Goal: Go to known website: Go to known website

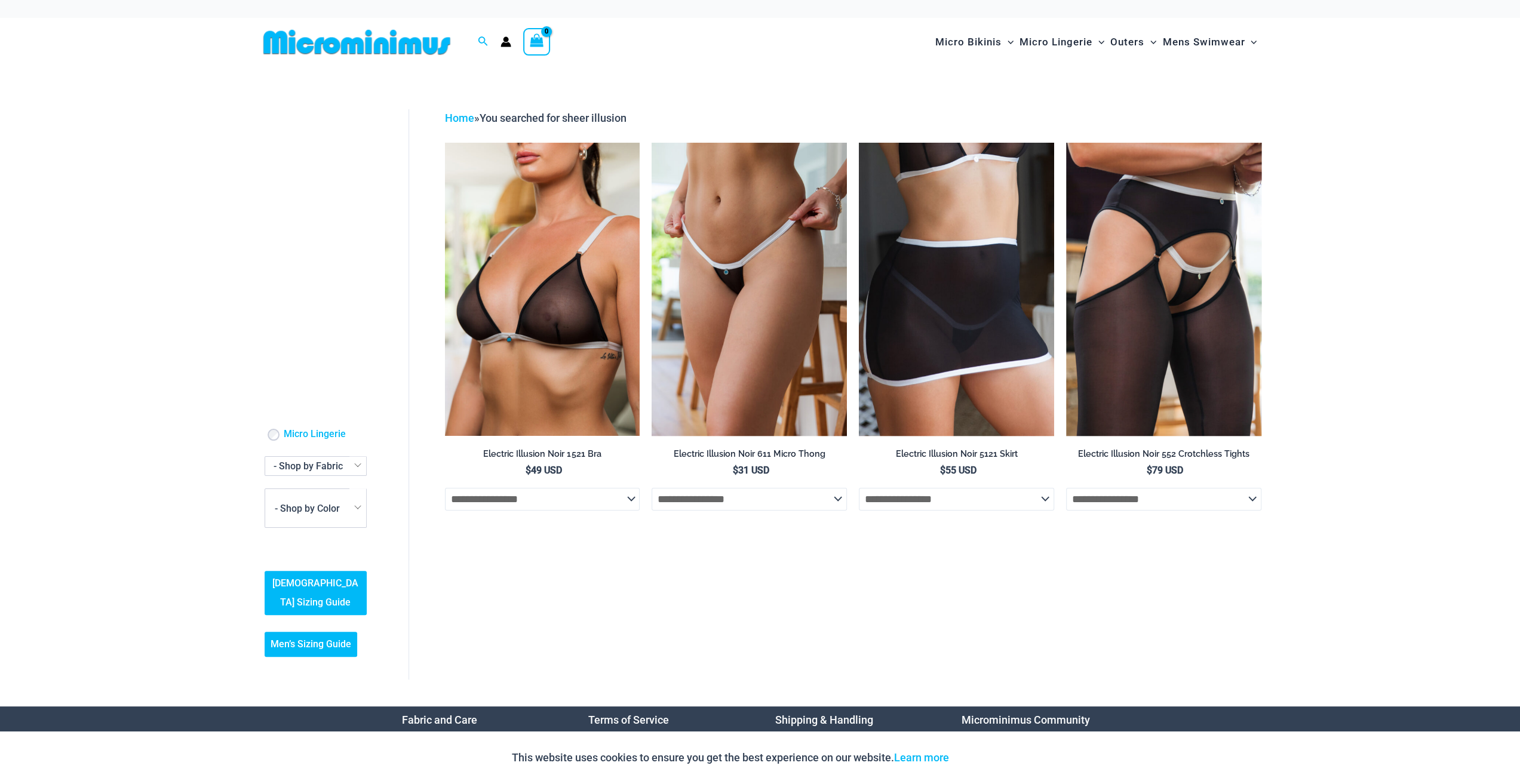
click at [317, 49] on img at bounding box center [356, 42] width 197 height 27
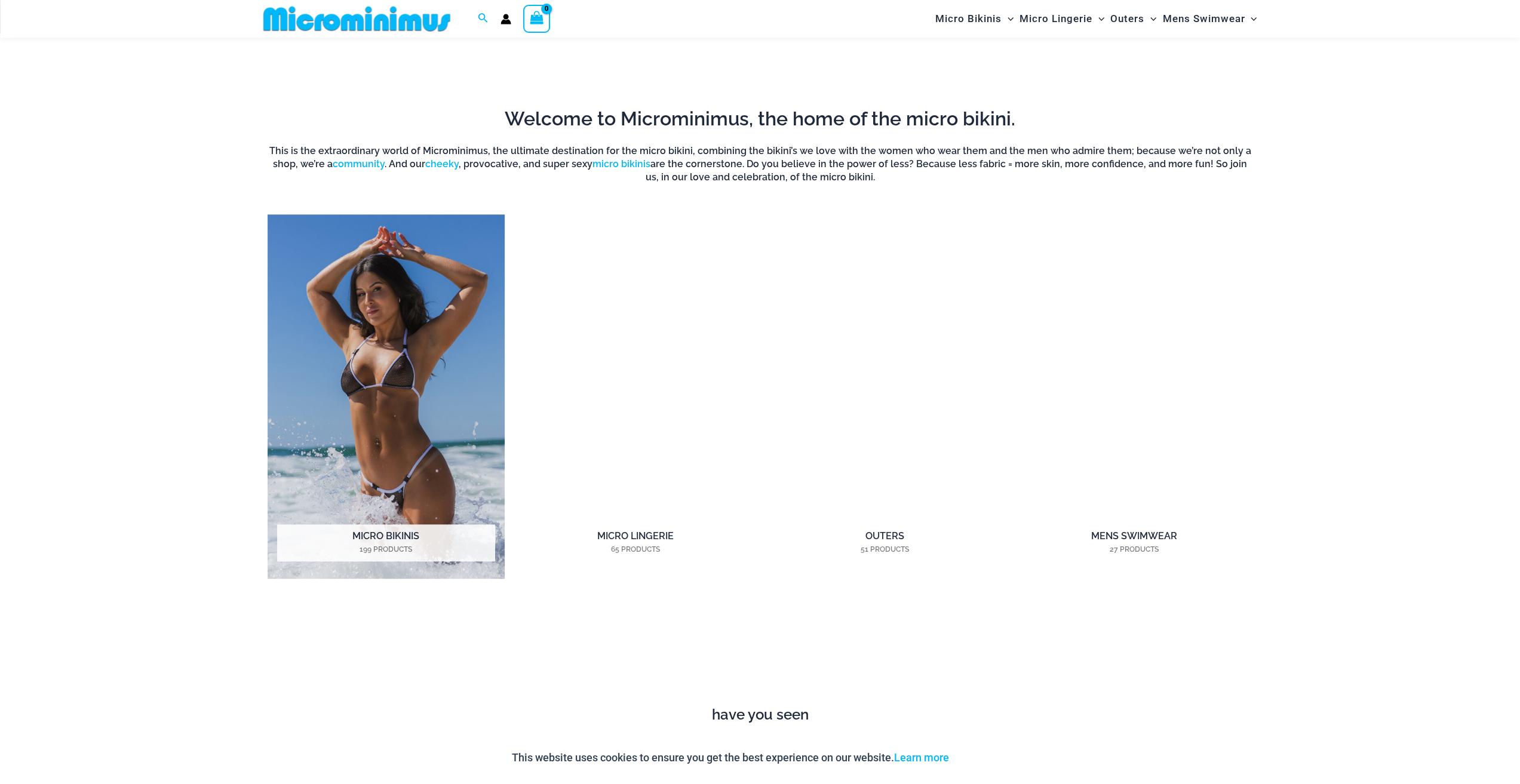
scroll to position [1185, 0]
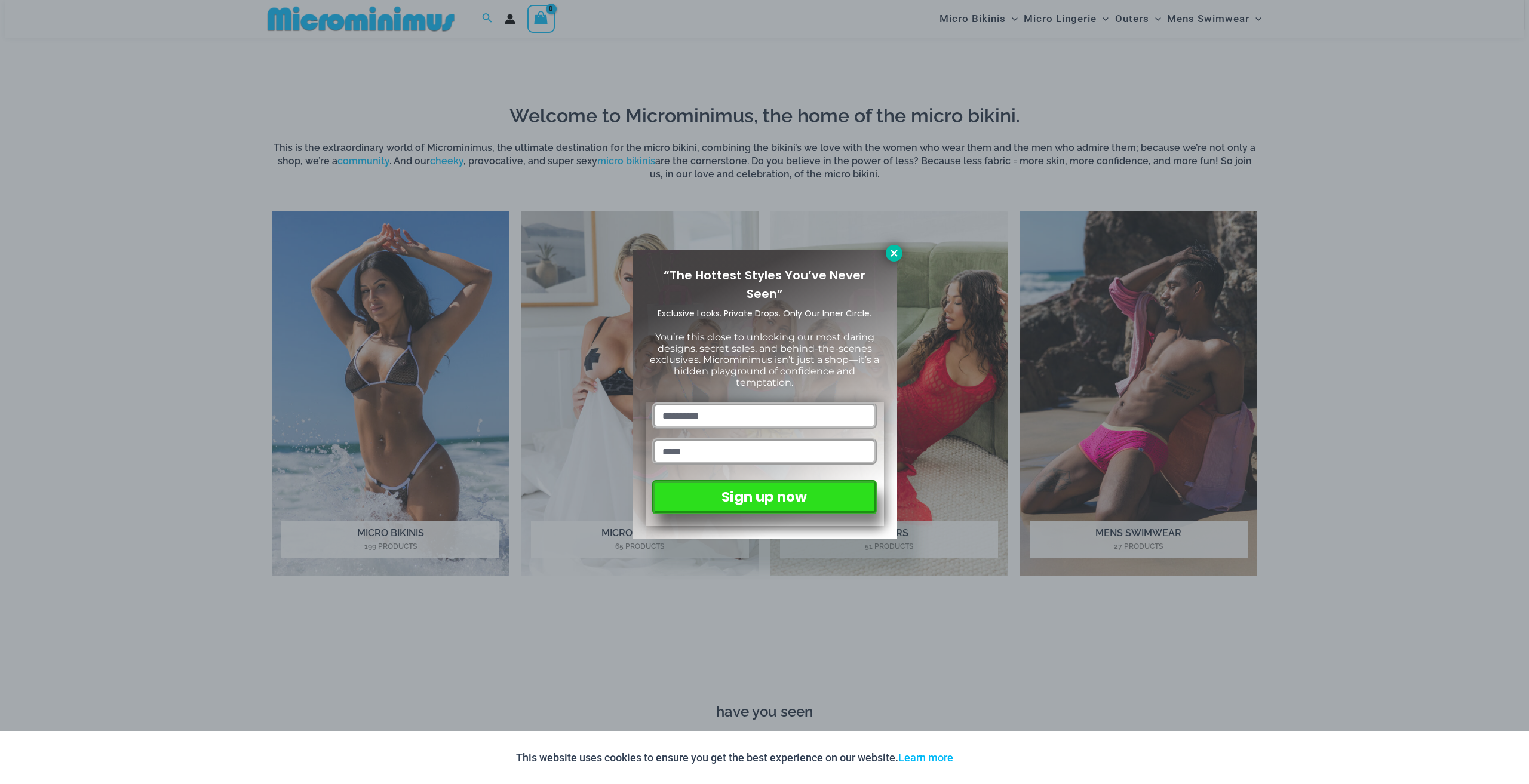
click at [894, 251] on icon at bounding box center [894, 252] width 7 height 7
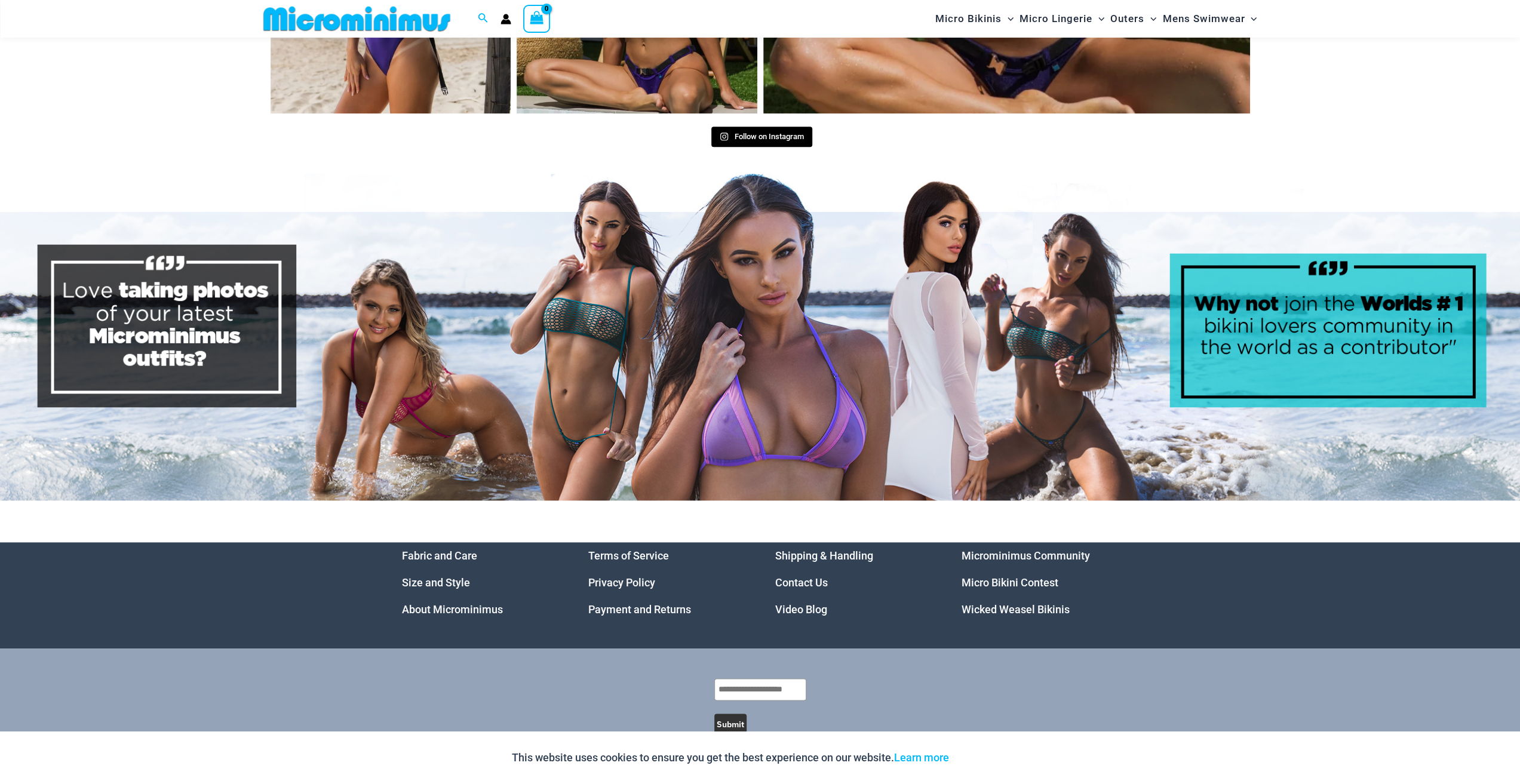
scroll to position [5830, 0]
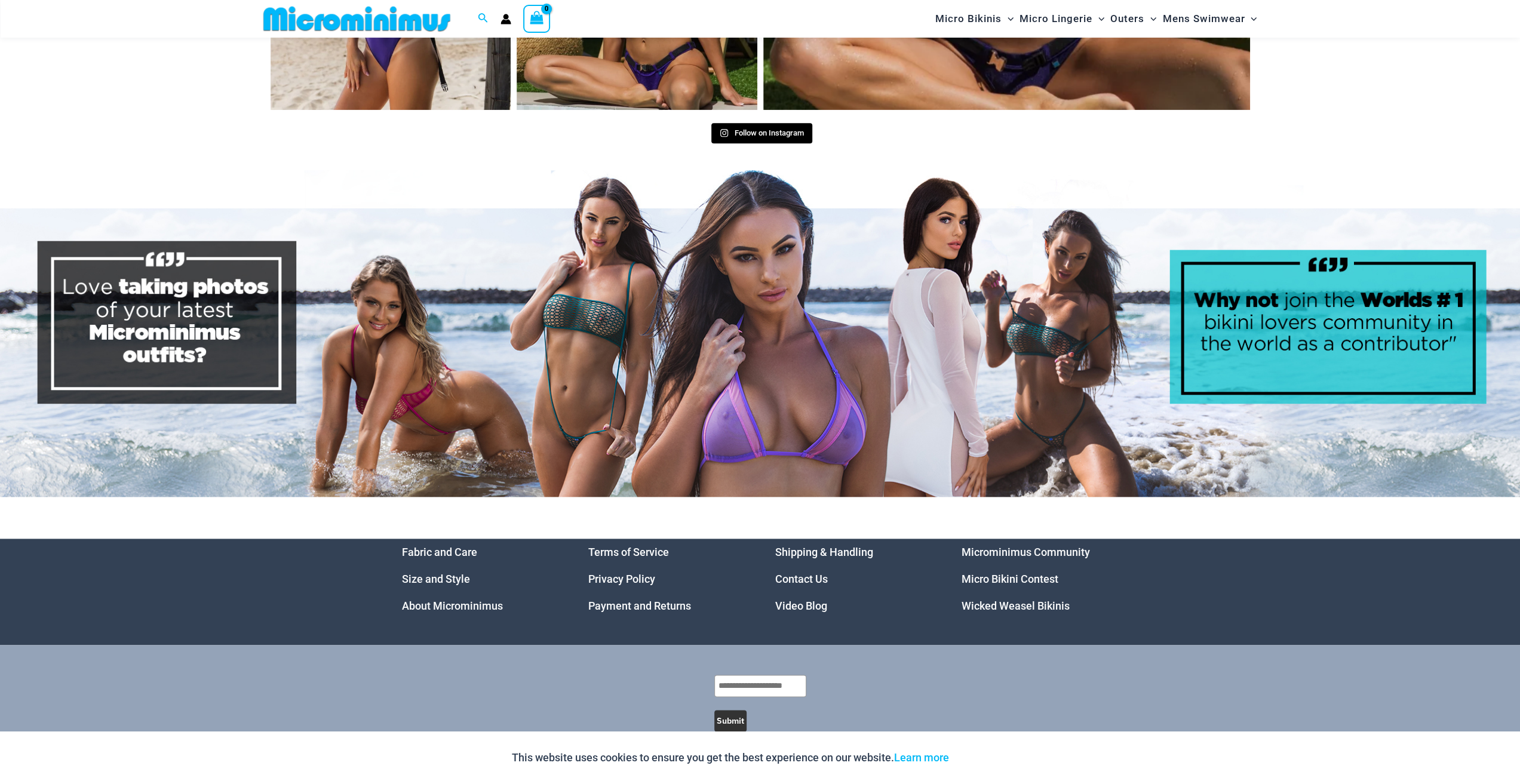
click at [989, 600] on link "Wicked Weasel Bikinis" at bounding box center [1016, 606] width 108 height 13
